Goal: Book appointment/travel/reservation

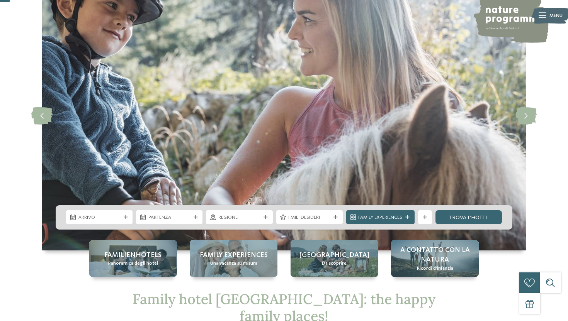
scroll to position [54, 0]
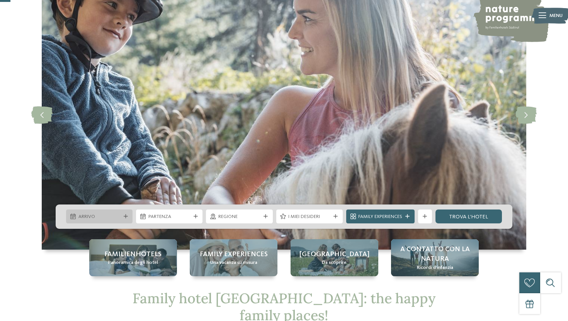
click at [112, 215] on span "Arrivo" at bounding box center [99, 217] width 42 height 7
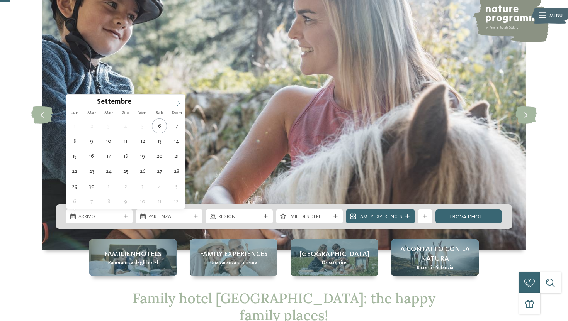
click at [180, 98] on span at bounding box center [178, 101] width 13 height 13
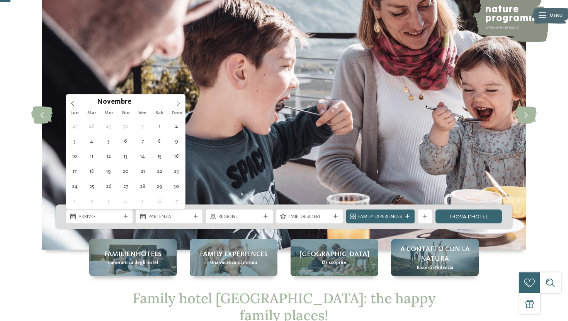
click at [180, 98] on span at bounding box center [178, 101] width 13 height 13
type div "29.12.2025"
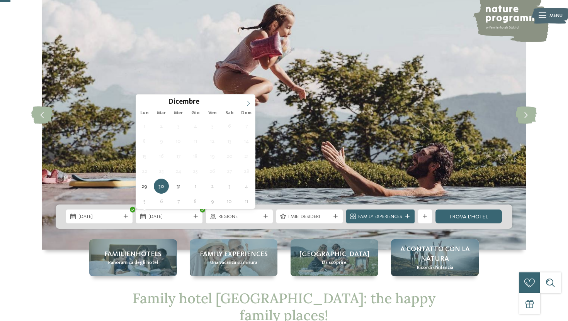
type input "****"
click at [249, 103] on icon at bounding box center [248, 103] width 5 height 5
type div "04.01.2026"
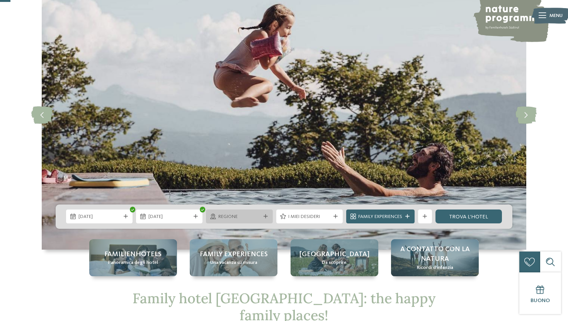
click at [255, 218] on span "Regione" at bounding box center [239, 217] width 42 height 7
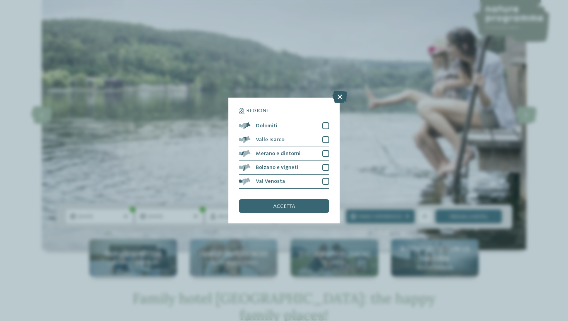
click at [340, 98] on icon at bounding box center [339, 97] width 15 height 12
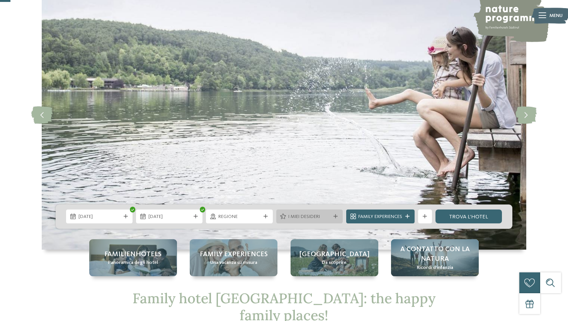
click at [320, 214] on span "I miei desideri" at bounding box center [309, 217] width 42 height 7
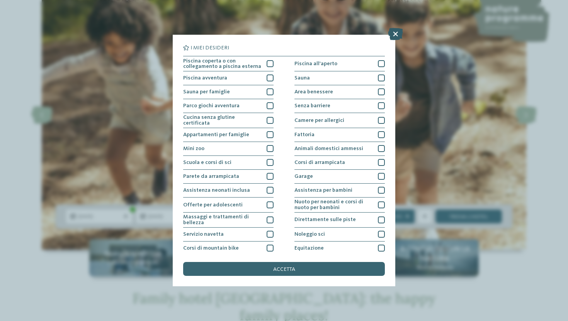
click at [398, 34] on icon at bounding box center [395, 34] width 15 height 12
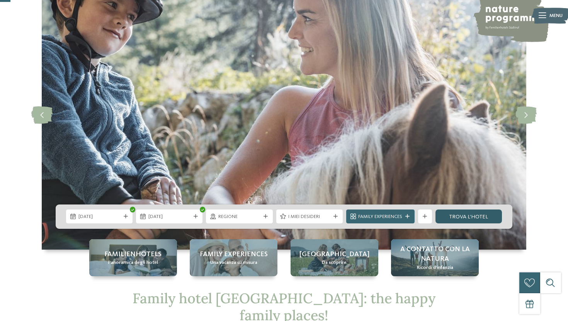
click at [471, 217] on link "trova l’hotel" at bounding box center [468, 217] width 66 height 14
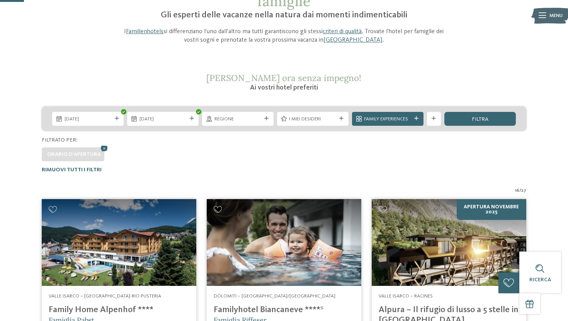
scroll to position [70, 0]
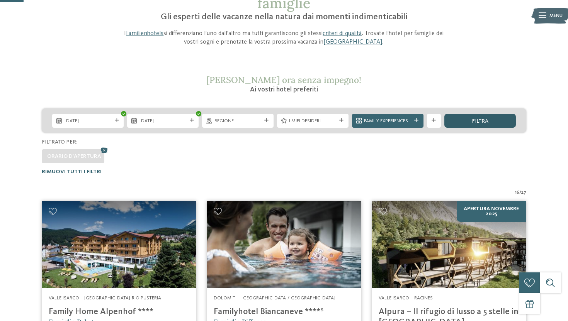
click at [487, 115] on div "filtra" at bounding box center [479, 121] width 71 height 14
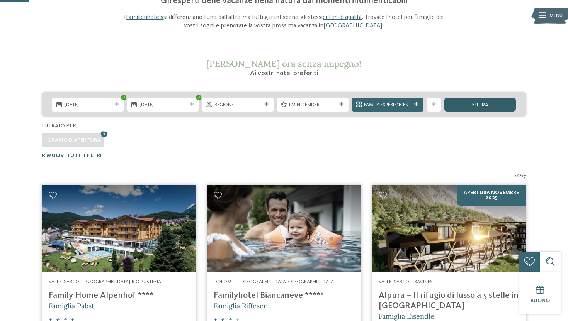
scroll to position [86, 0]
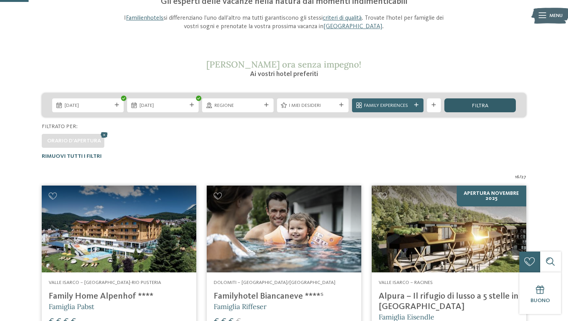
click at [486, 109] on div "filtra" at bounding box center [479, 105] width 71 height 14
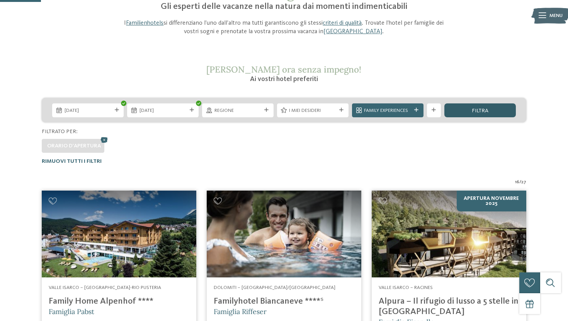
scroll to position [73, 0]
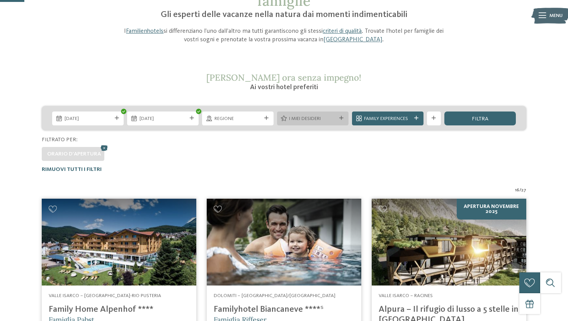
click at [315, 124] on div "I miei desideri" at bounding box center [312, 119] width 71 height 14
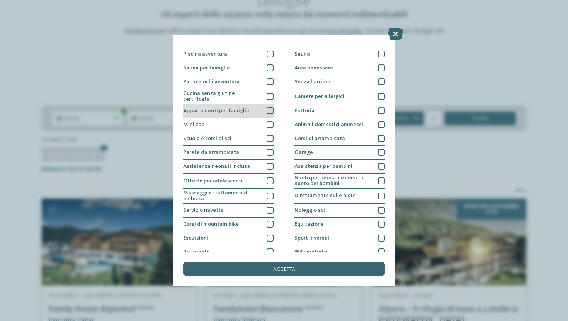
scroll to position [28, 0]
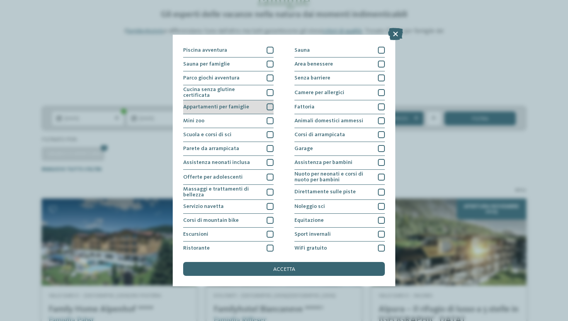
click at [253, 135] on div "Scuola e corsi di sci" at bounding box center [228, 135] width 90 height 14
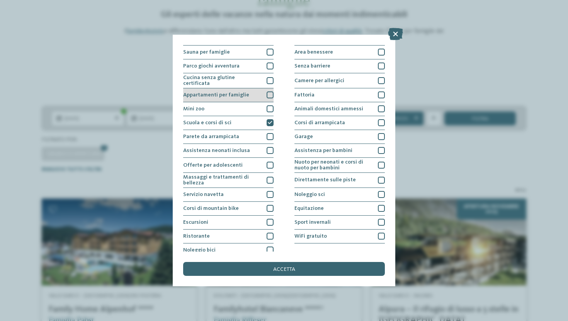
scroll to position [41, 0]
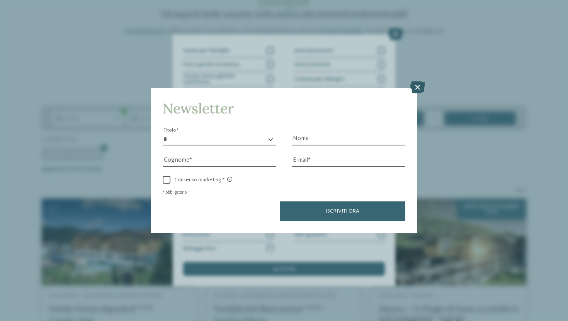
click at [415, 90] on icon at bounding box center [417, 87] width 15 height 12
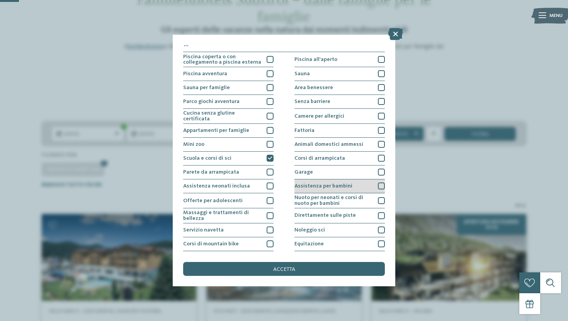
scroll to position [0, 0]
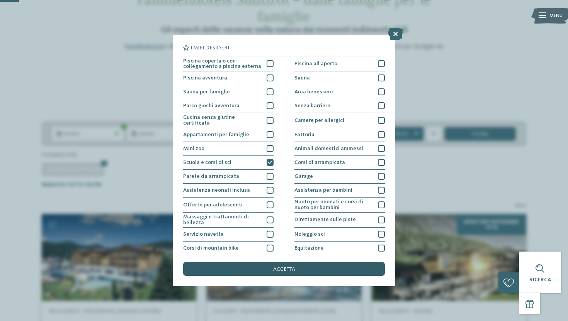
click at [331, 270] on div "accetta" at bounding box center [284, 269] width 202 height 14
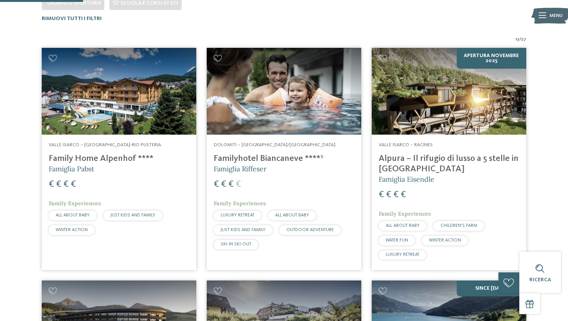
scroll to position [224, 0]
click at [145, 100] on img at bounding box center [119, 91] width 154 height 87
click at [227, 103] on img at bounding box center [284, 91] width 154 height 87
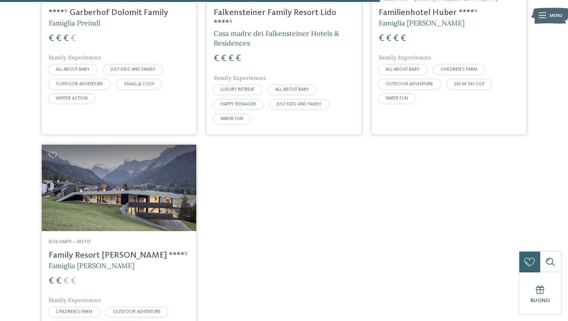
scroll to position [1101, 0]
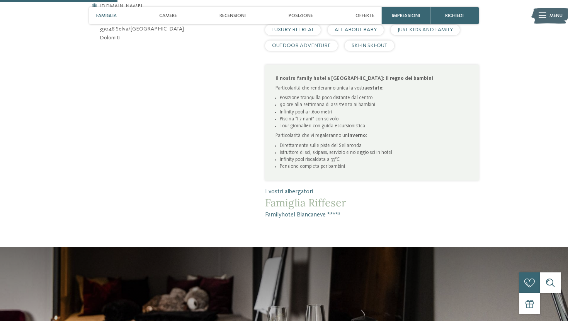
scroll to position [427, 0]
